Goal: Find specific page/section

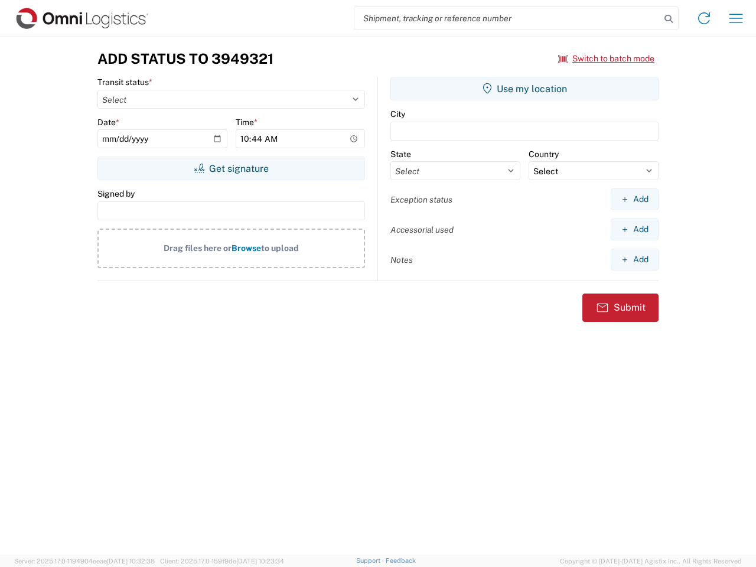
click at [507, 18] on input "search" at bounding box center [507, 18] width 306 height 22
click at [668, 19] on icon at bounding box center [668, 19] width 17 height 17
click at [704, 18] on icon at bounding box center [703, 18] width 19 height 19
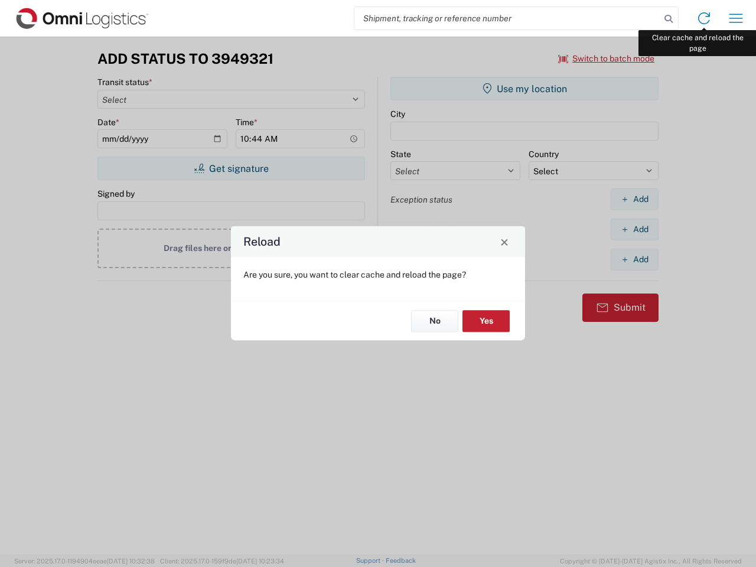
click at [736, 18] on div "Reload Are you sure, you want to clear cache and reload the page? No Yes" at bounding box center [378, 283] width 756 height 567
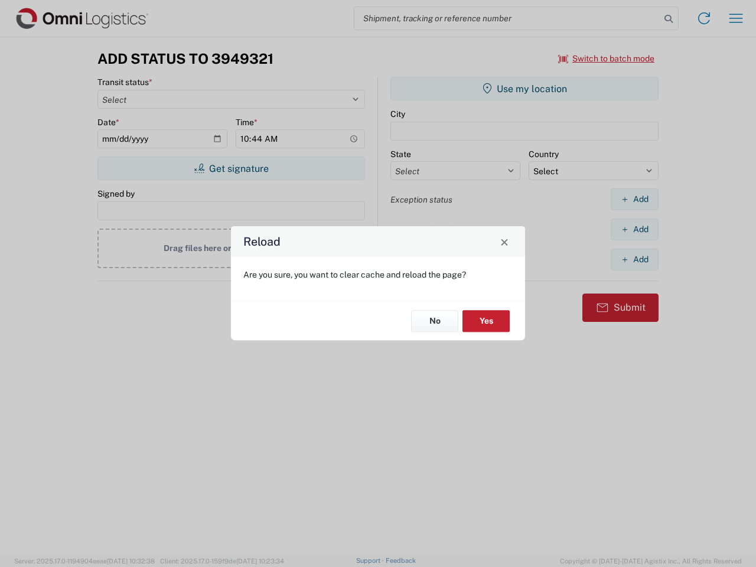
click at [606, 58] on div "Reload Are you sure, you want to clear cache and reload the page? No Yes" at bounding box center [378, 283] width 756 height 567
click at [231, 168] on div "Reload Are you sure, you want to clear cache and reload the page? No Yes" at bounding box center [378, 283] width 756 height 567
click at [524, 89] on div "Reload Are you sure, you want to clear cache and reload the page? No Yes" at bounding box center [378, 283] width 756 height 567
click at [634, 199] on div "Reload Are you sure, you want to clear cache and reload the page? No Yes" at bounding box center [378, 283] width 756 height 567
click at [634, 229] on div "Reload Are you sure, you want to clear cache and reload the page? No Yes" at bounding box center [378, 283] width 756 height 567
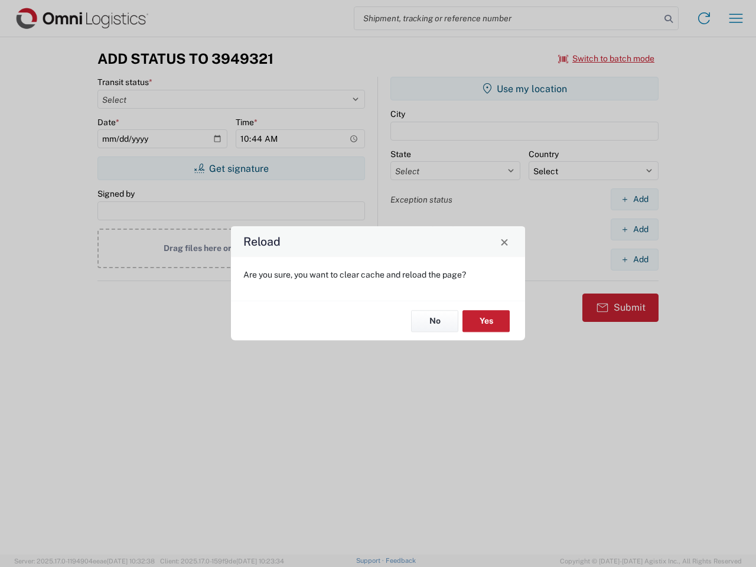
click at [634, 259] on div "Reload Are you sure, you want to clear cache and reload the page? No Yes" at bounding box center [378, 283] width 756 height 567
